Goal: Find specific page/section: Find specific page/section

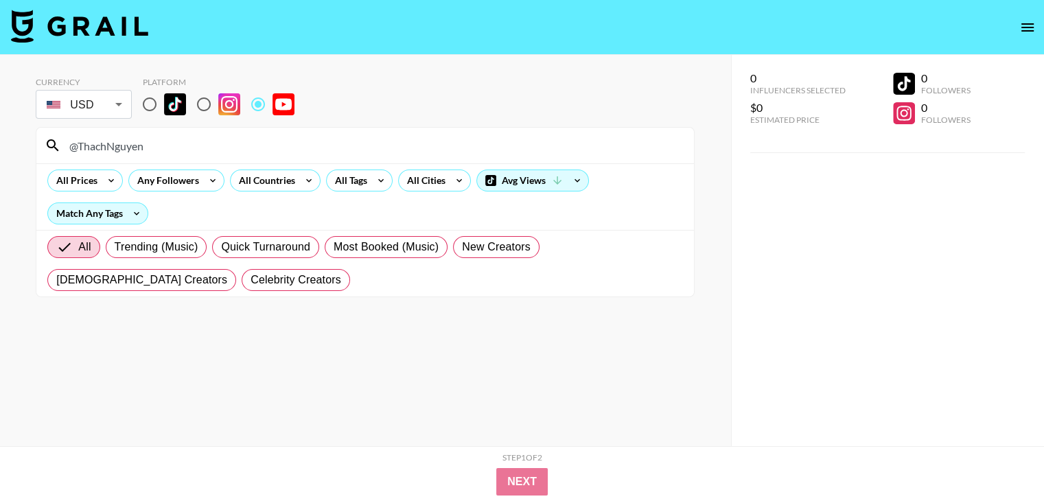
click at [357, 145] on input "@ThachNguyen" at bounding box center [373, 146] width 625 height 22
click at [235, 141] on input "@ThachNguyen" at bounding box center [373, 146] width 625 height 22
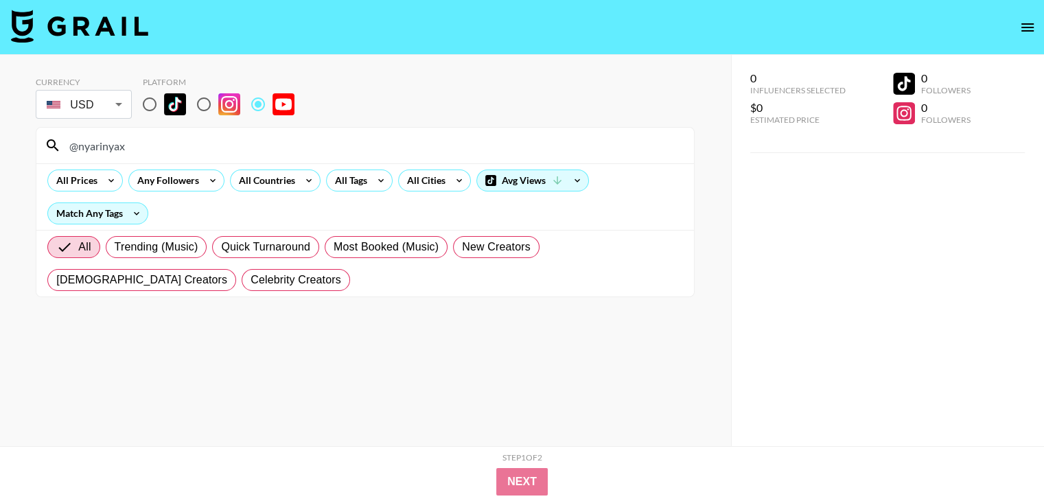
click at [325, 142] on input "@nyarinyax" at bounding box center [373, 146] width 625 height 22
paste input "NothingTechnology"
click at [325, 141] on input "@NothingTechnology" at bounding box center [373, 146] width 625 height 22
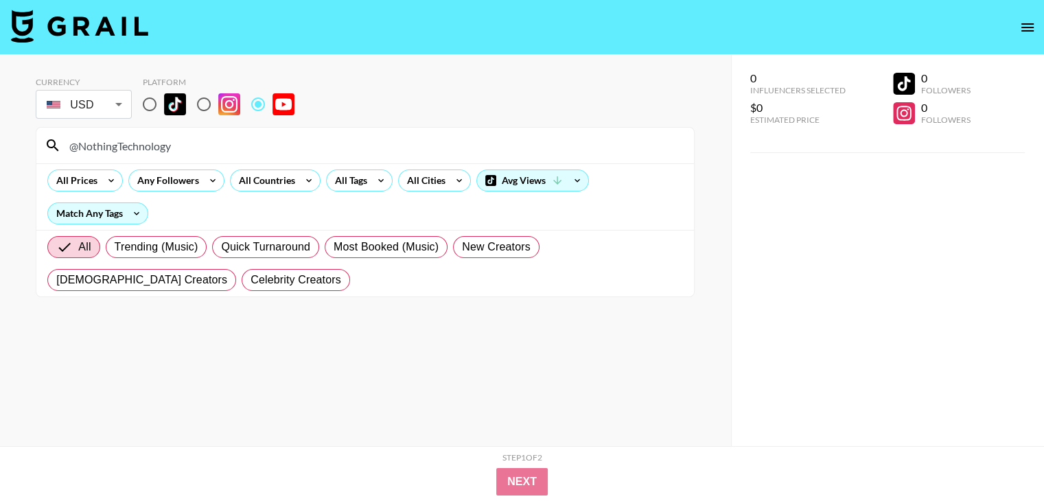
click at [325, 141] on input "@NothingTechnology" at bounding box center [373, 146] width 625 height 22
paste input "chloeshih"
click at [301, 157] on div "@chloeshih" at bounding box center [365, 146] width 658 height 36
click at [299, 152] on input "@chloeshih" at bounding box center [373, 146] width 625 height 22
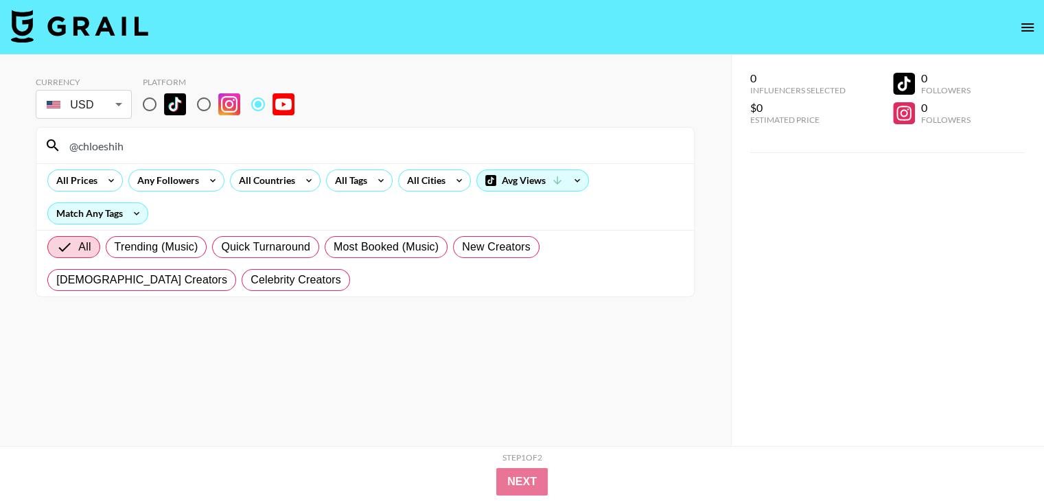
click at [299, 152] on input "@chloeshih" at bounding box center [373, 146] width 625 height 22
click at [404, 144] on input "@chloeshih" at bounding box center [373, 146] width 625 height 22
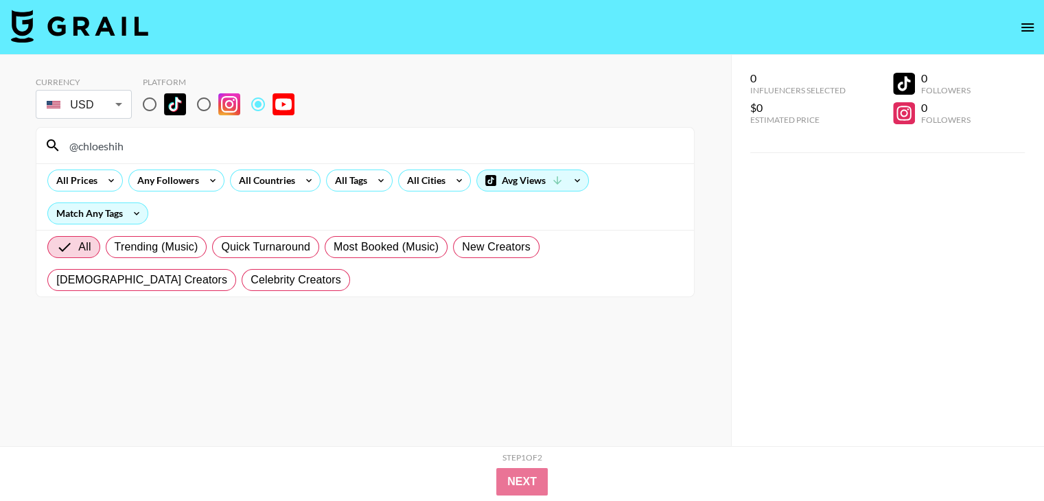
paste input "FrontThree"
click at [273, 151] on input "@FrontThree" at bounding box center [373, 146] width 625 height 22
paste input "RayChenViolinist"
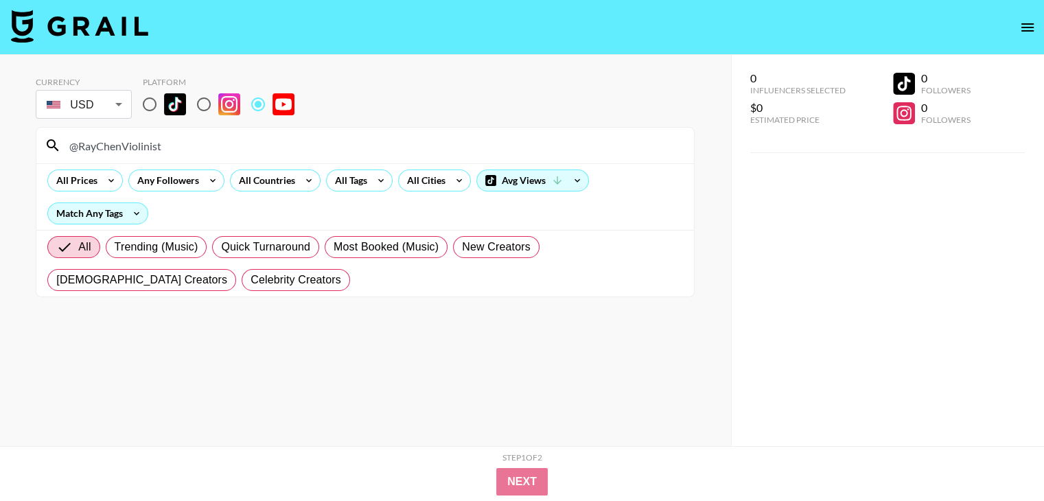
click at [213, 153] on input "@RayChenViolinist" at bounding box center [373, 146] width 625 height 22
click at [213, 152] on input "@RayChenViolinist" at bounding box center [373, 146] width 625 height 22
paste input "TaylorLorenz"
type input "@TaylorLorenz"
